Goal: Task Accomplishment & Management: Manage account settings

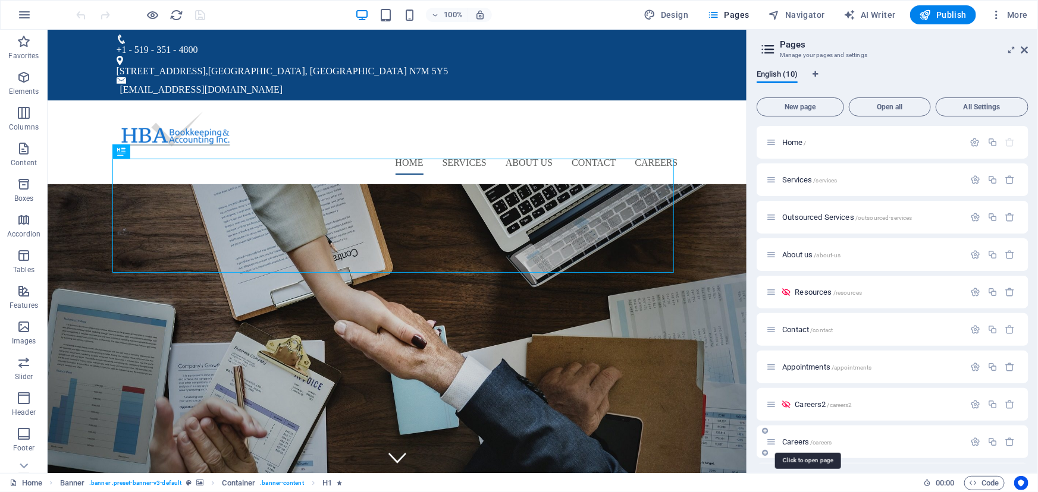
scroll to position [36, 0]
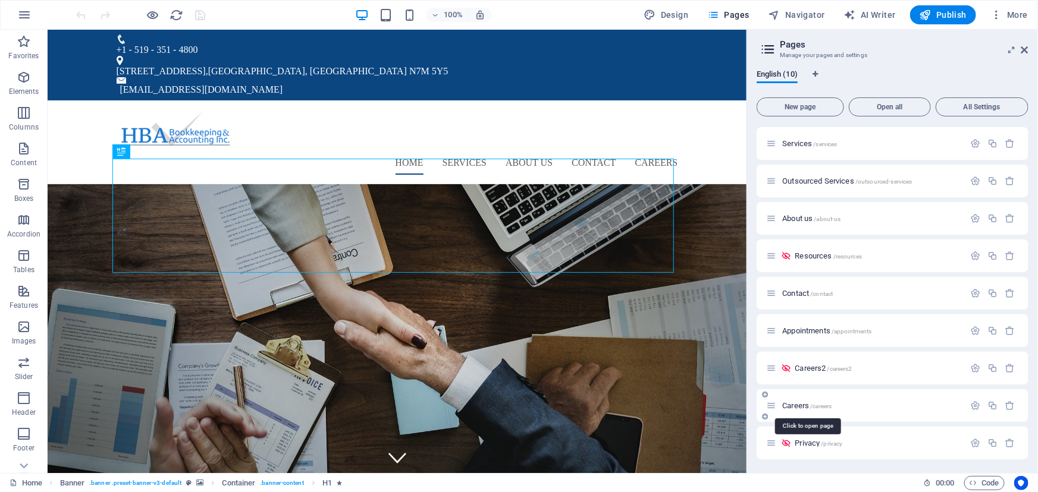
click at [791, 404] on span "Careers /careers" at bounding box center [806, 405] width 49 height 9
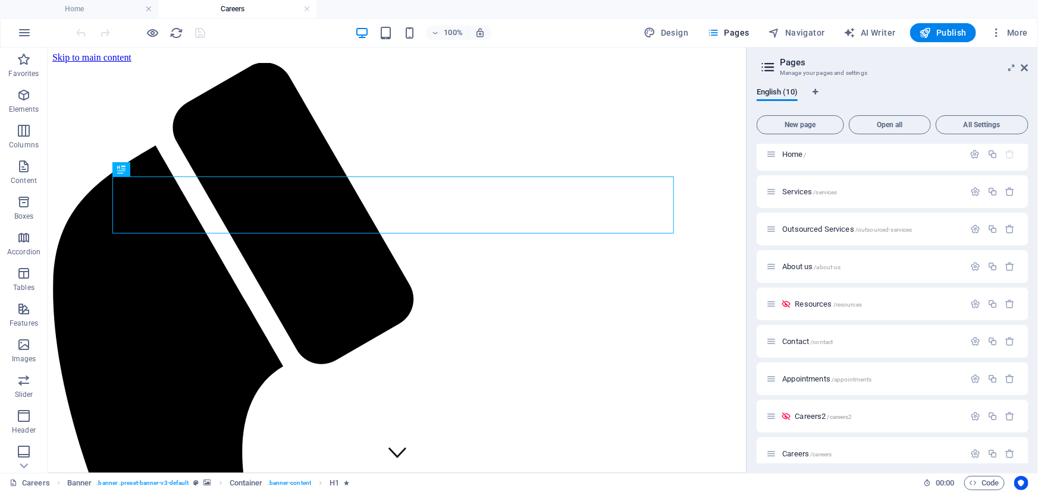
scroll to position [0, 0]
drag, startPoint x: 1025, startPoint y: 64, endPoint x: 977, endPoint y: 17, distance: 66.9
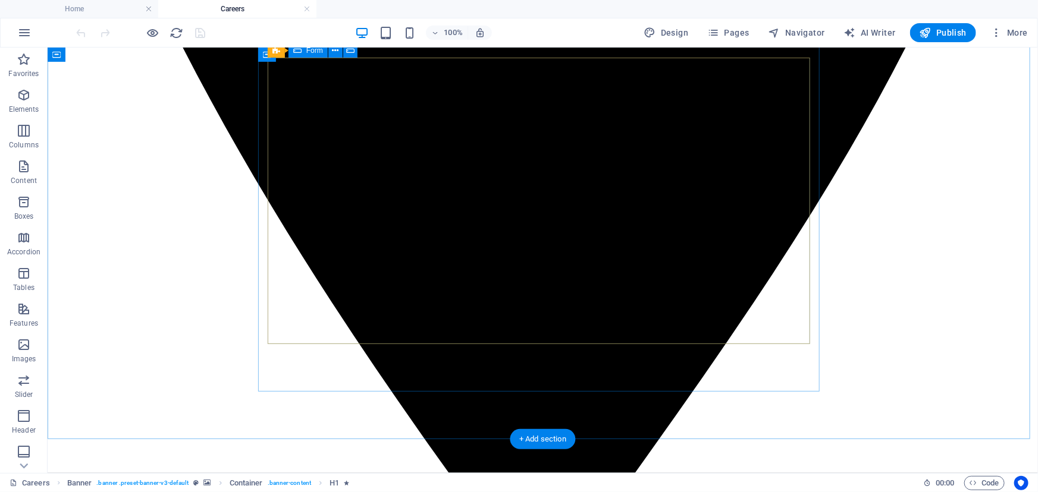
scroll to position [2162, 0]
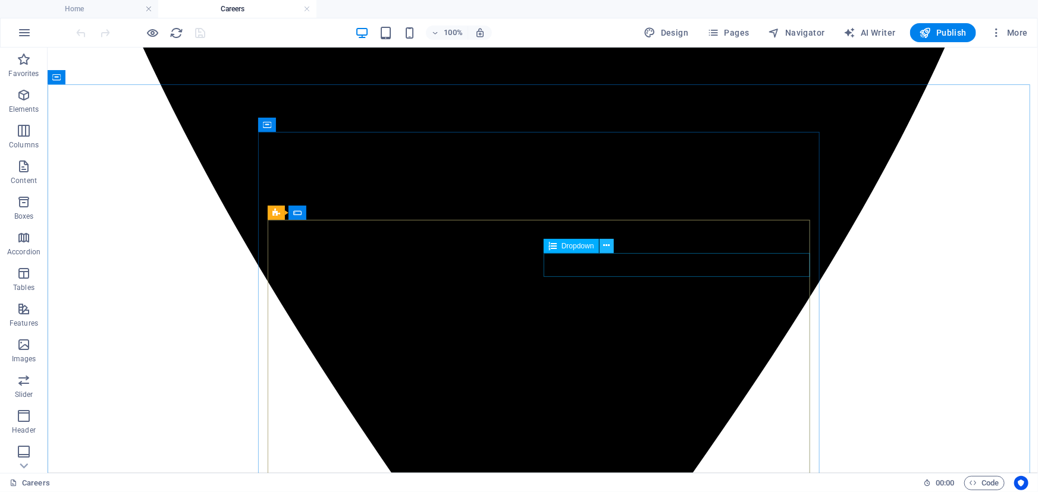
click at [605, 247] on icon at bounding box center [606, 246] width 7 height 12
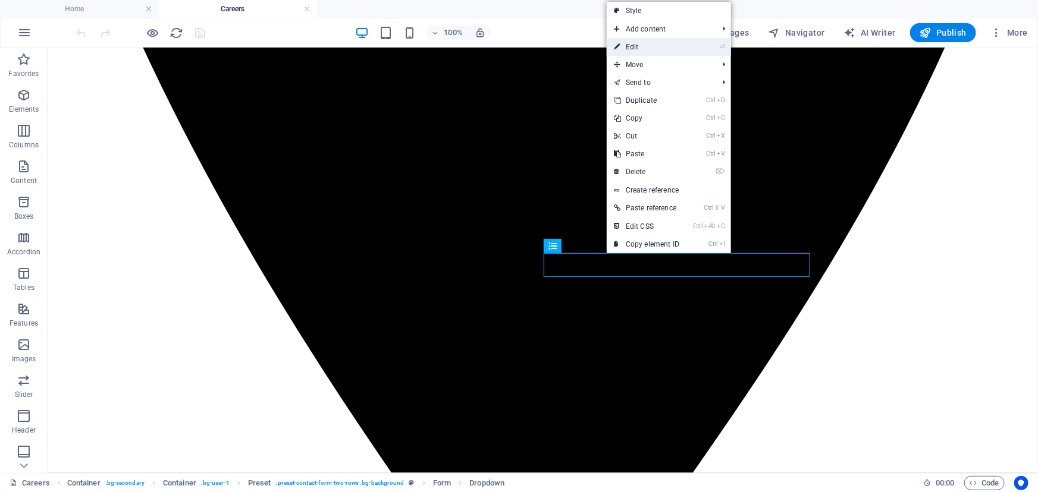
click at [659, 52] on link "⏎ Edit" at bounding box center [647, 47] width 80 height 18
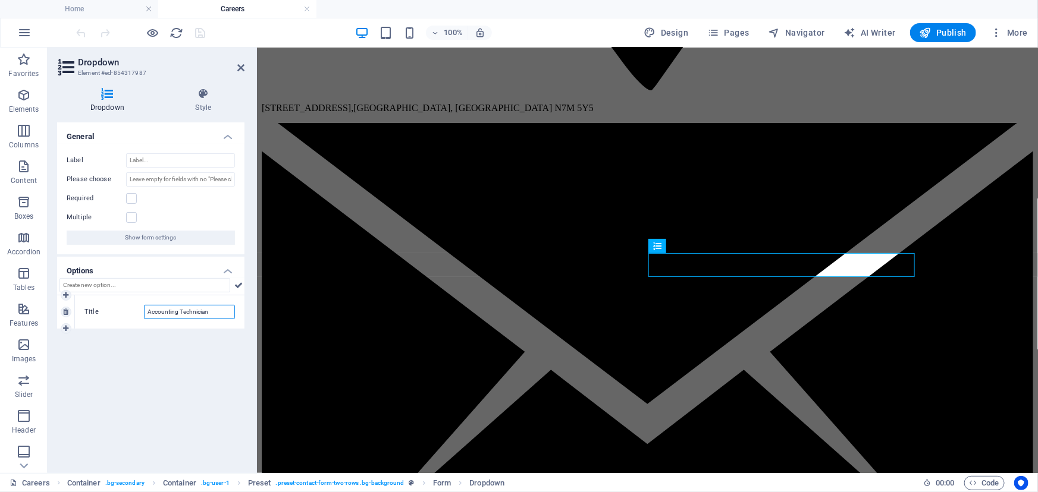
drag, startPoint x: 216, startPoint y: 310, endPoint x: 180, endPoint y: 315, distance: 36.5
click at [180, 315] on input "Accounting Technician" at bounding box center [189, 312] width 91 height 14
type input "Staff Accountant"
click at [172, 337] on div "General Label Please choose Required Multiple Show form settings Options 1 Titl…" at bounding box center [150, 293] width 187 height 341
click at [205, 36] on icon "save" at bounding box center [201, 33] width 14 height 14
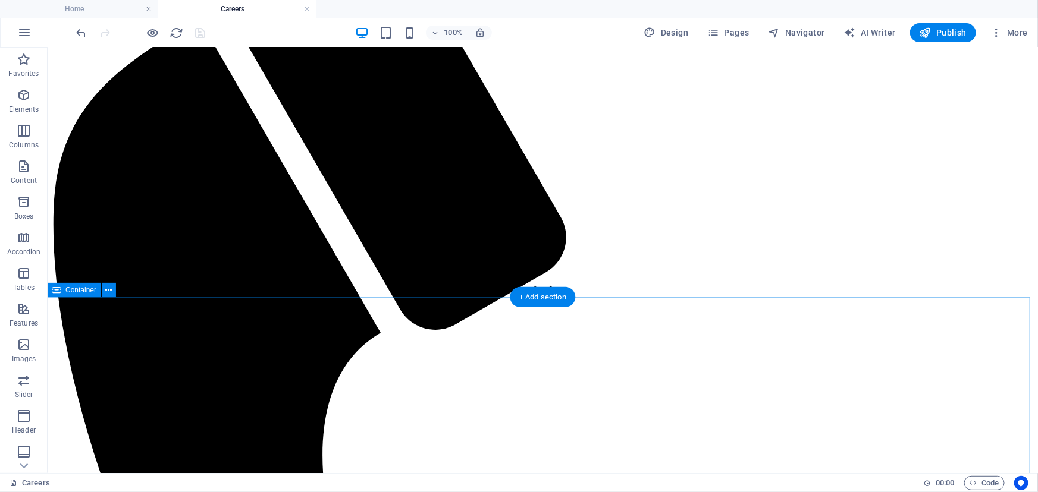
scroll to position [0, 0]
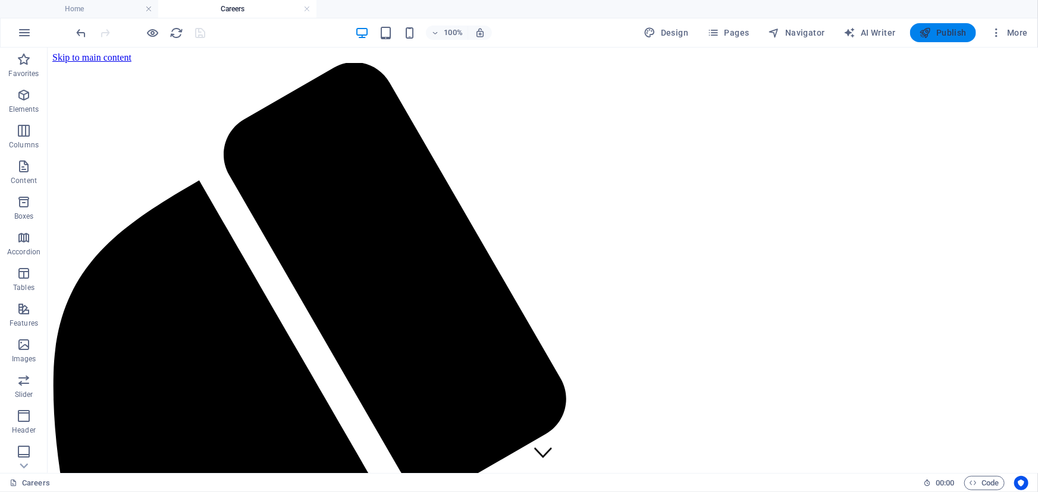
click at [934, 30] on span "Publish" at bounding box center [942, 33] width 47 height 12
